Goal: Information Seeking & Learning: Check status

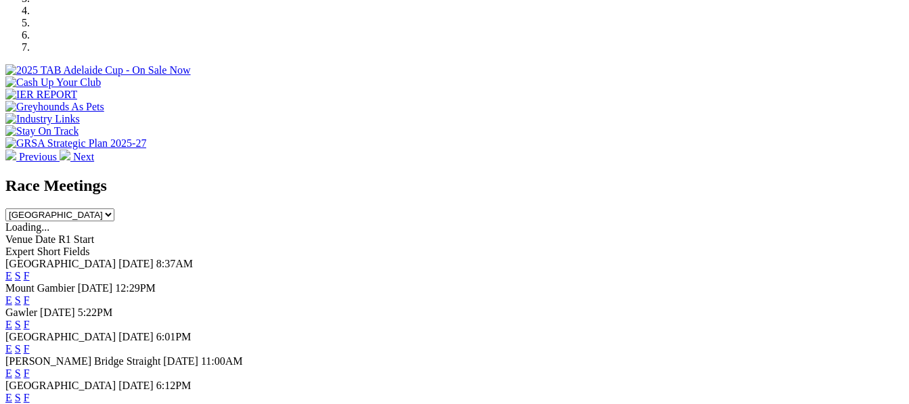
scroll to position [469, 0]
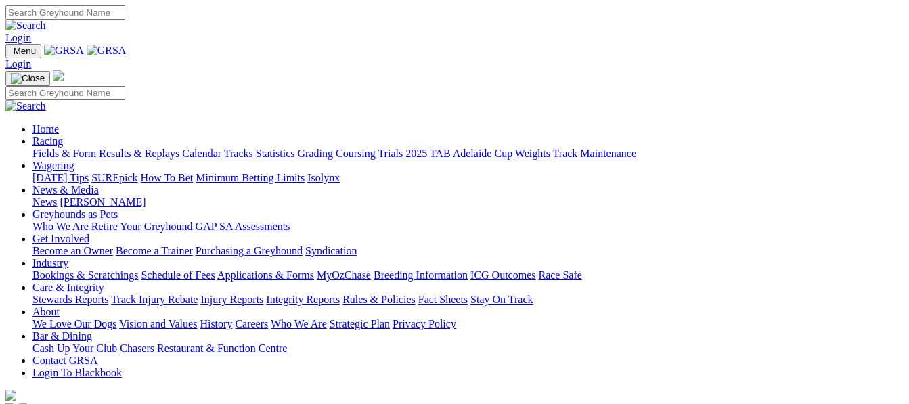
click at [63, 135] on link "Racing" at bounding box center [47, 141] width 30 height 12
click at [179, 148] on link "Results & Replays" at bounding box center [139, 154] width 81 height 12
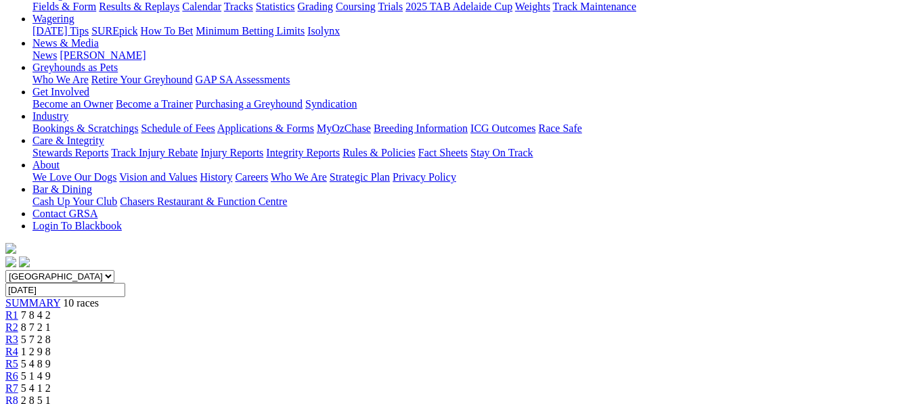
scroll to position [144, 0]
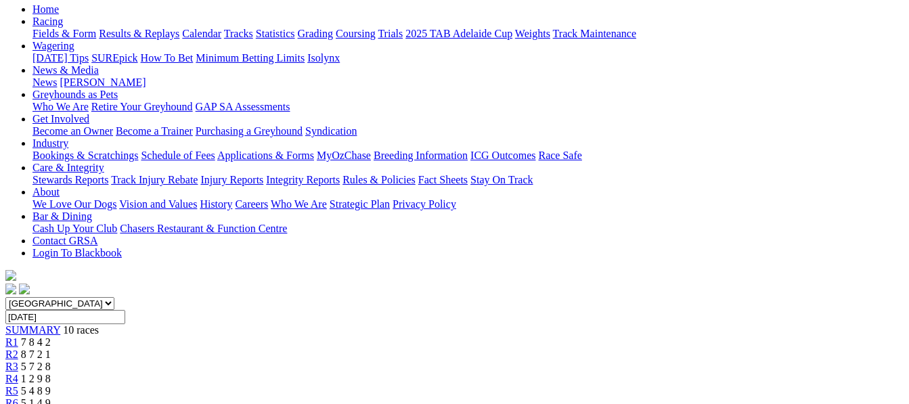
click at [51, 385] on span "5 4 8 9" at bounding box center [36, 391] width 30 height 12
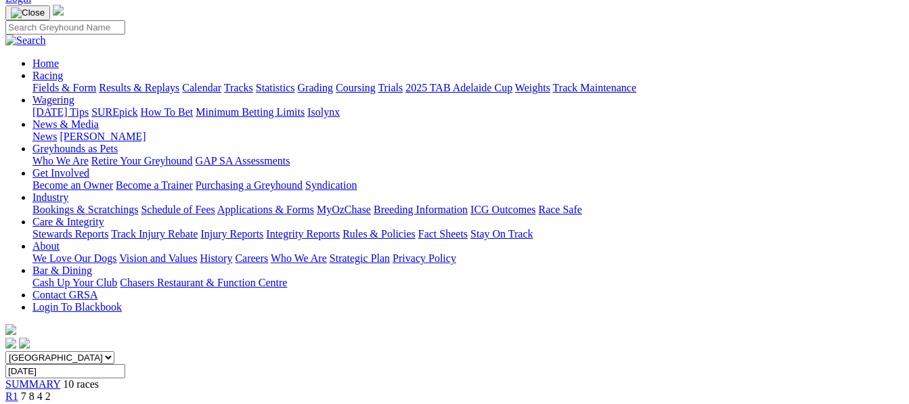
scroll to position [36, 0]
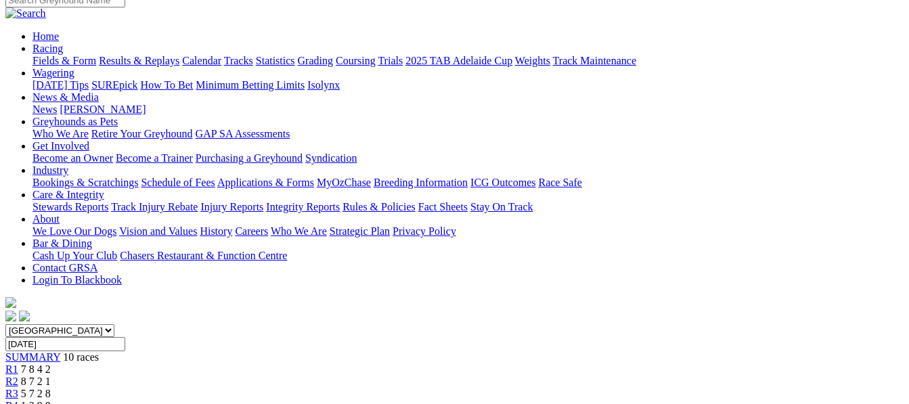
scroll to position [27, 0]
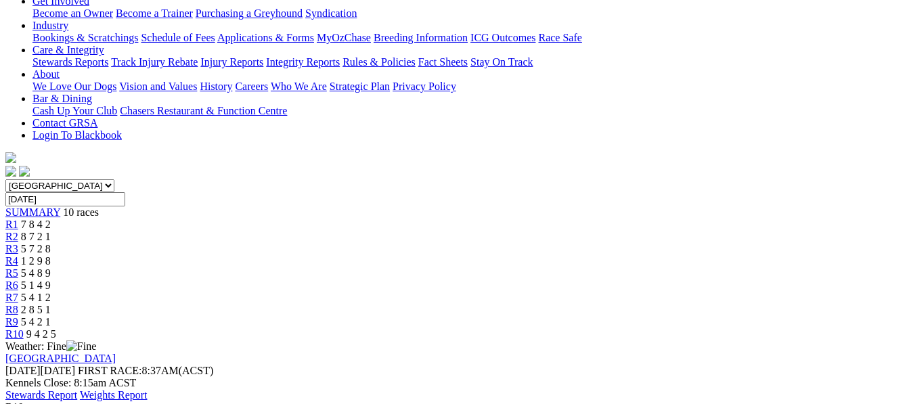
scroll to position [208, 0]
